Goal: Communication & Community: Answer question/provide support

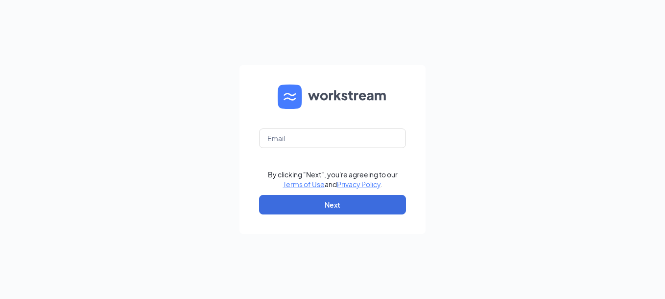
click at [298, 128] on form "By clicking "Next", you're agreeing to our Terms of Use and Privacy Policy . Ne…" at bounding box center [332, 149] width 186 height 169
click at [298, 140] on input "text" at bounding box center [332, 139] width 147 height 20
type input "358803@brewingbrand.com"
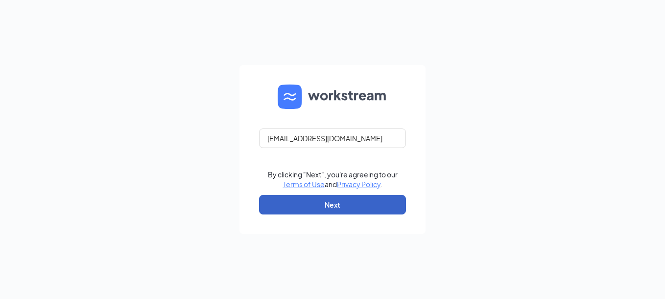
click at [299, 204] on button "Next" at bounding box center [332, 205] width 147 height 20
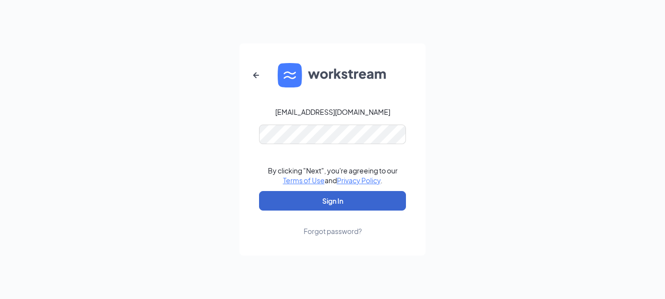
click at [299, 204] on button "Sign In" at bounding box center [332, 201] width 147 height 20
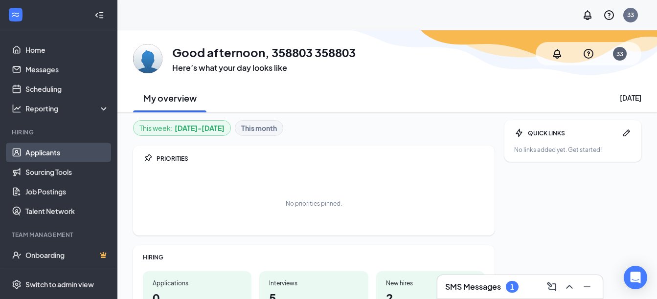
click at [37, 152] on link "Applicants" at bounding box center [67, 153] width 84 height 20
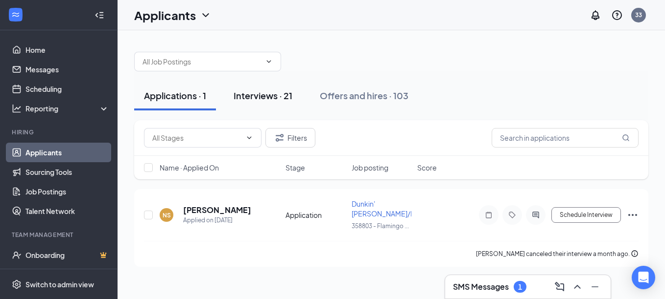
click at [282, 97] on div "Interviews · 21" at bounding box center [262, 96] width 59 height 12
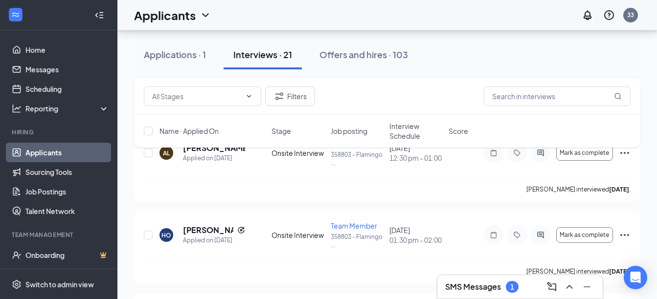
scroll to position [685, 0]
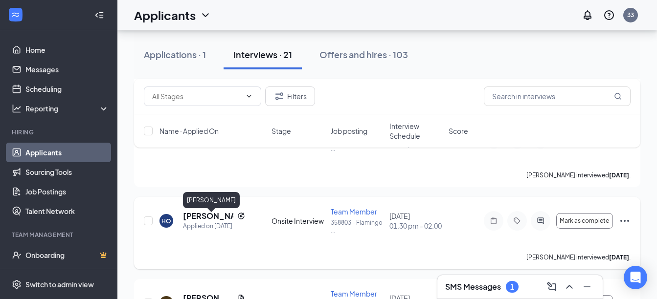
click at [197, 220] on h5 "[PERSON_NAME]" at bounding box center [208, 216] width 50 height 11
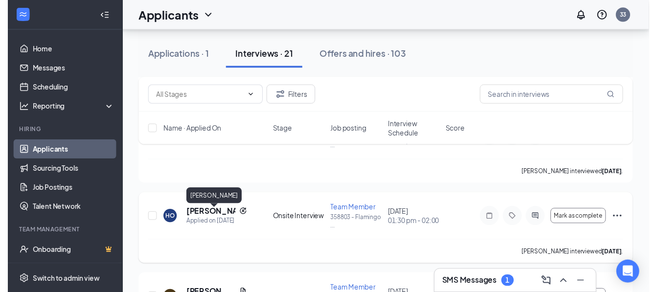
scroll to position [680, 0]
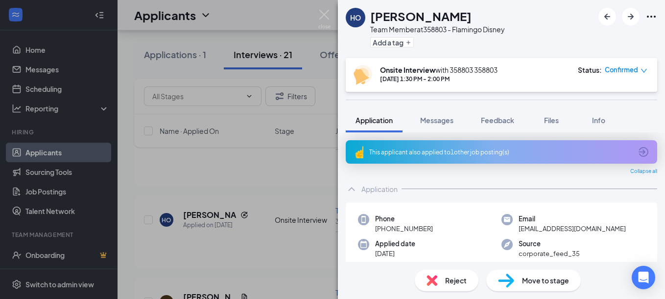
click at [294, 188] on div "HO [PERSON_NAME] Team Member at 358803 - Flamingo Disney Add a tag Onsite Inter…" at bounding box center [332, 149] width 665 height 299
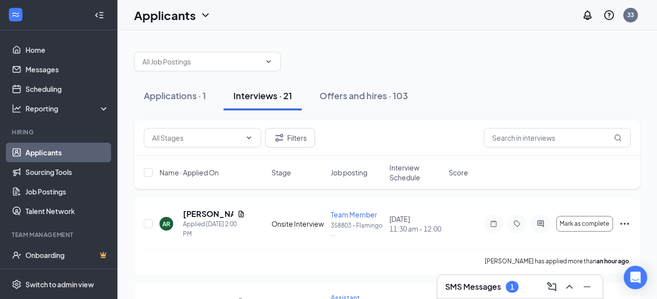
click at [484, 289] on h3 "SMS Messages" at bounding box center [473, 287] width 56 height 11
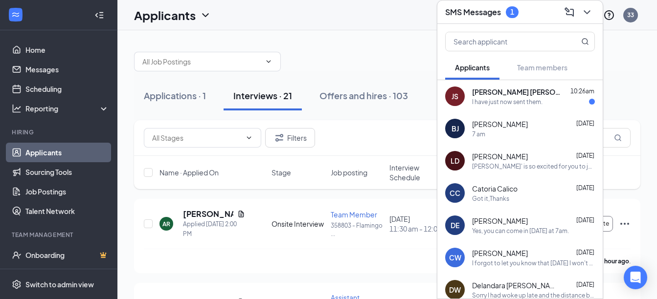
click at [519, 100] on div "I have just now sent them." at bounding box center [507, 102] width 70 height 8
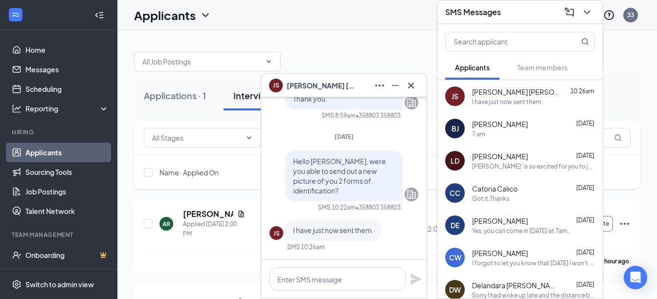
click at [524, 161] on div "[PERSON_NAME] [DATE] [PERSON_NAME]' is so excited for you to join our team! Do …" at bounding box center [533, 161] width 123 height 19
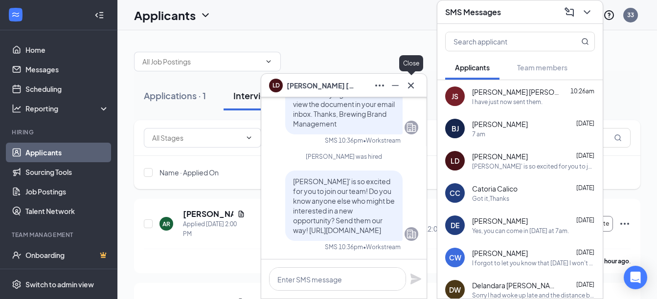
click at [412, 84] on icon "Cross" at bounding box center [411, 85] width 6 height 6
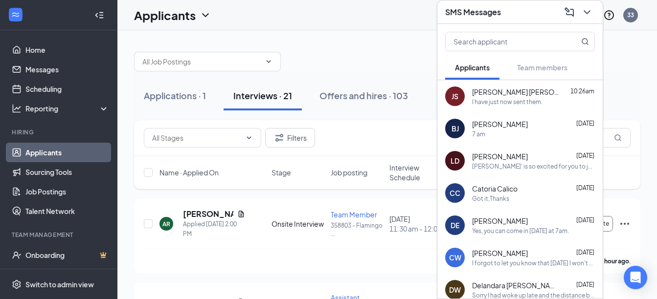
click at [527, 103] on div "I have just now sent them." at bounding box center [507, 102] width 70 height 8
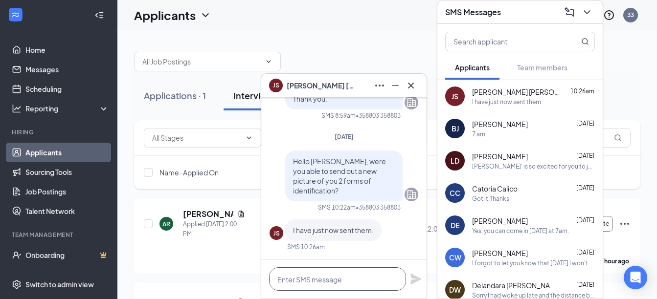
click at [290, 288] on textarea at bounding box center [337, 279] width 137 height 23
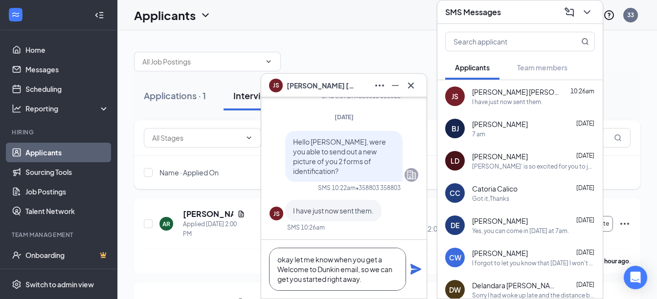
click at [293, 260] on textarea "okay let me know when you get a Welcome to Dunkin email, so we can get you star…" at bounding box center [337, 269] width 137 height 43
click at [337, 265] on textarea "Okay, thank you. let me know when you get a Welcome to [PERSON_NAME] email, so …" at bounding box center [337, 269] width 137 height 43
click at [344, 257] on textarea "Okay, thank you. let me know when you get a Welcome to [PERSON_NAME] email, so …" at bounding box center [337, 269] width 137 height 43
type textarea "Okay, thank you. Let me know when you get a Welcome to [PERSON_NAME] email, so …"
click at [416, 274] on icon "Plane" at bounding box center [416, 270] width 12 height 12
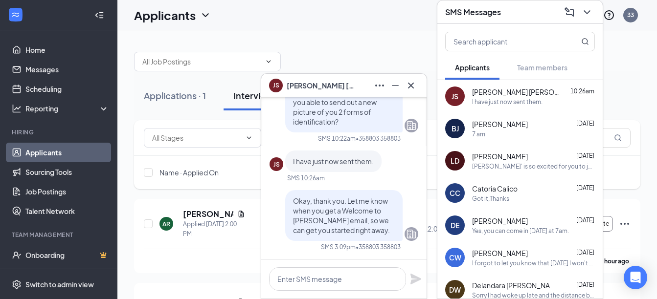
scroll to position [0, 0]
click at [414, 80] on icon "Cross" at bounding box center [411, 86] width 12 height 12
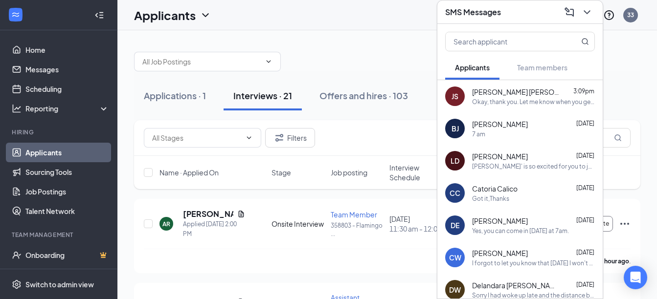
click at [521, 13] on div "SMS Messages" at bounding box center [520, 11] width 150 height 15
